Goal: Navigation & Orientation: Find specific page/section

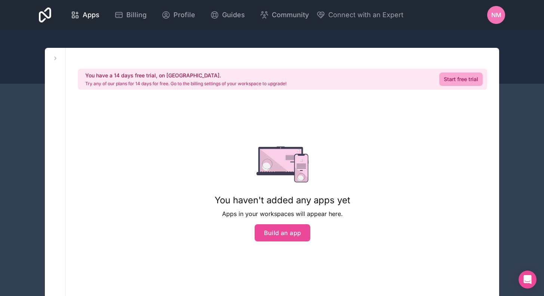
click at [45, 14] on icon at bounding box center [45, 14] width 12 height 15
click at [55, 57] on icon at bounding box center [55, 58] width 1 height 3
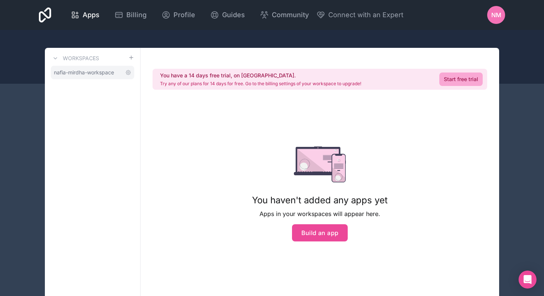
click at [79, 71] on span "nafia-mirdha-workspace" at bounding box center [84, 72] width 60 height 7
click at [98, 21] on link "Apps" at bounding box center [85, 15] width 41 height 16
click at [99, 19] on span "Apps" at bounding box center [91, 15] width 17 height 10
